Goal: Information Seeking & Learning: Learn about a topic

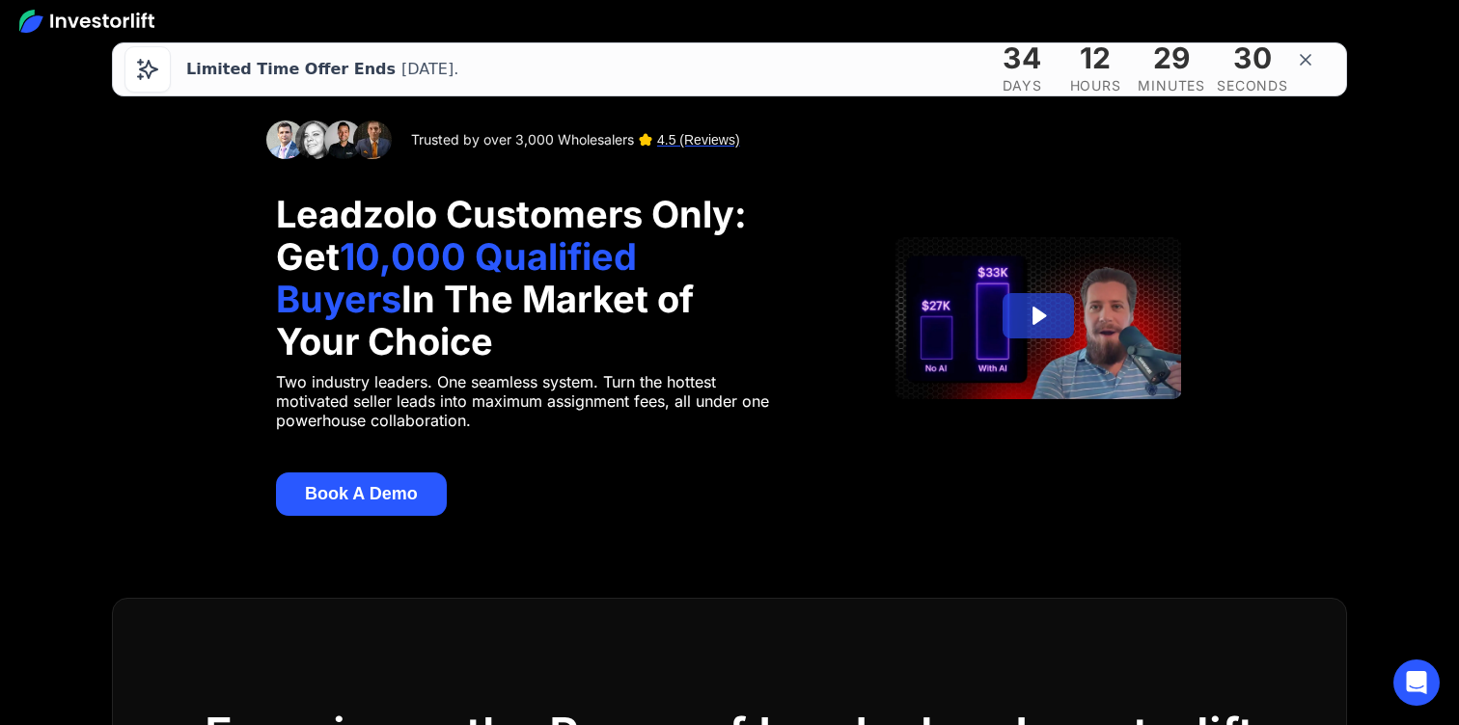
click at [1216, 59] on icon at bounding box center [1305, 60] width 10 height 10
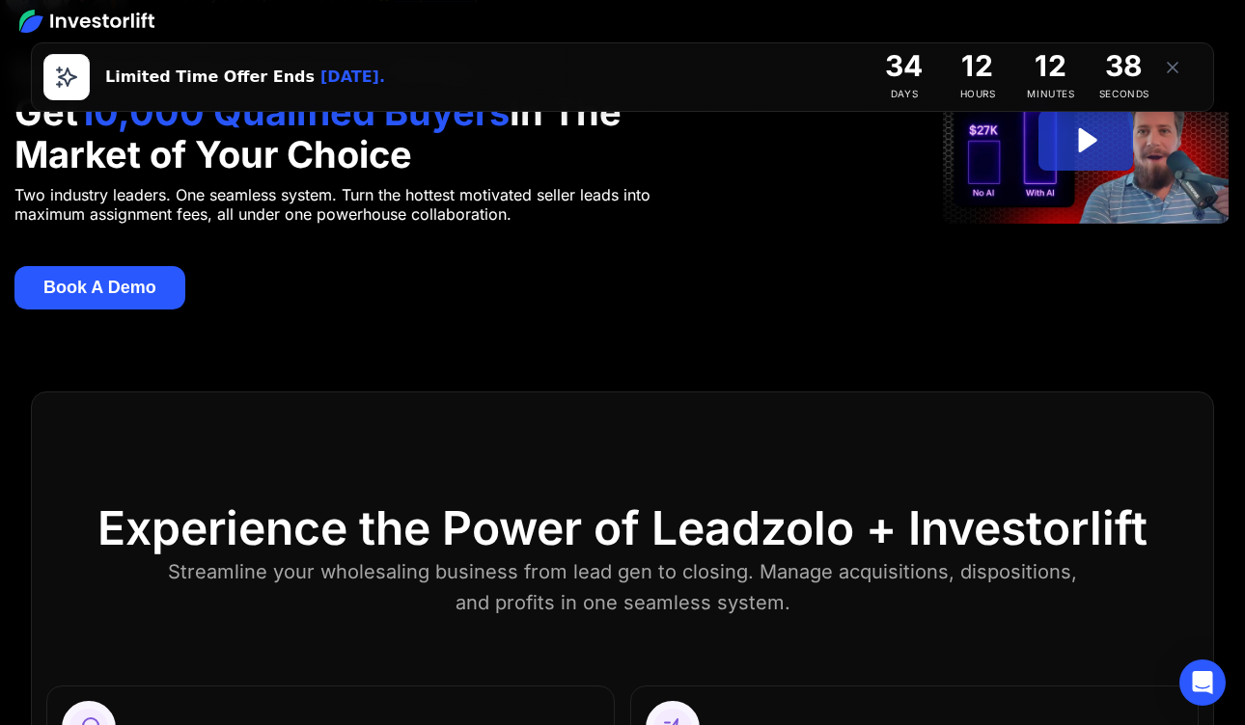
scroll to position [207, 0]
